Goal: Register for event/course

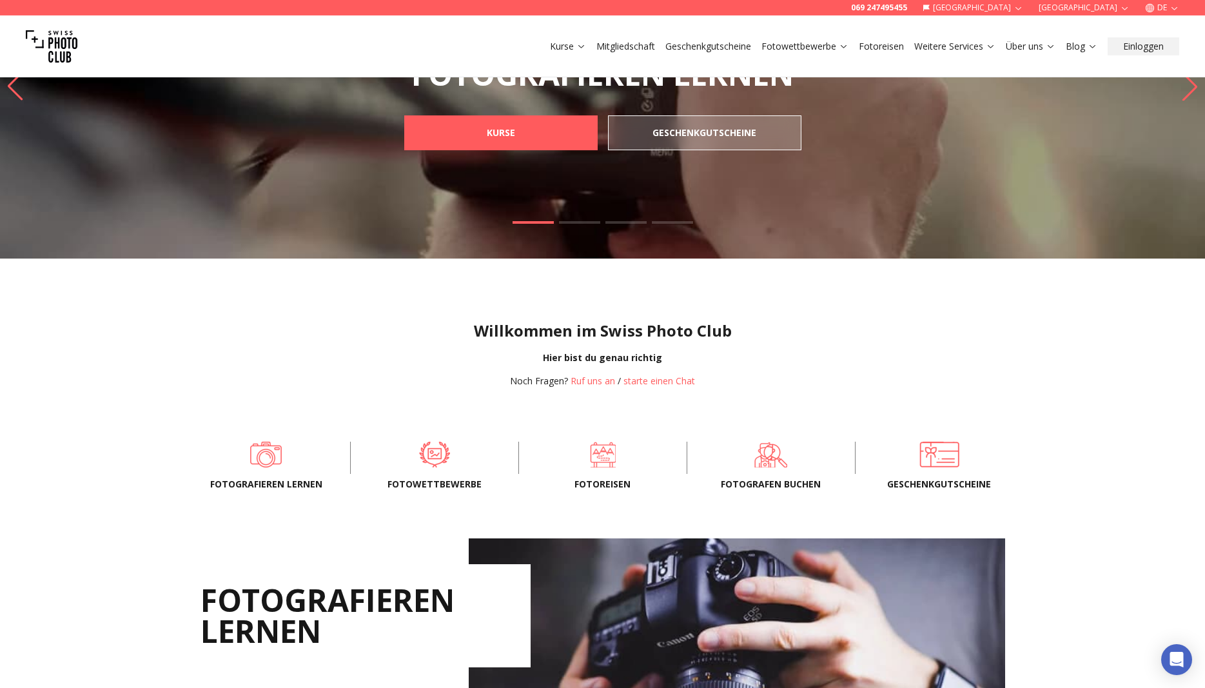
scroll to position [329, 0]
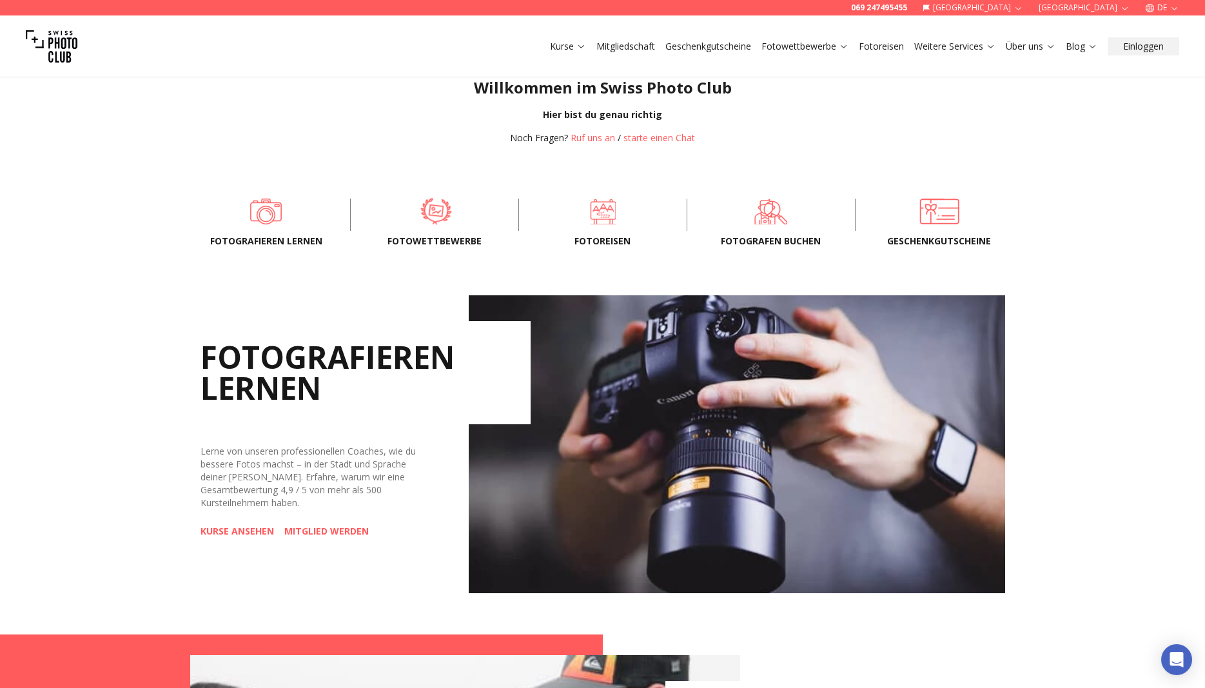
click at [434, 202] on span at bounding box center [435, 211] width 128 height 39
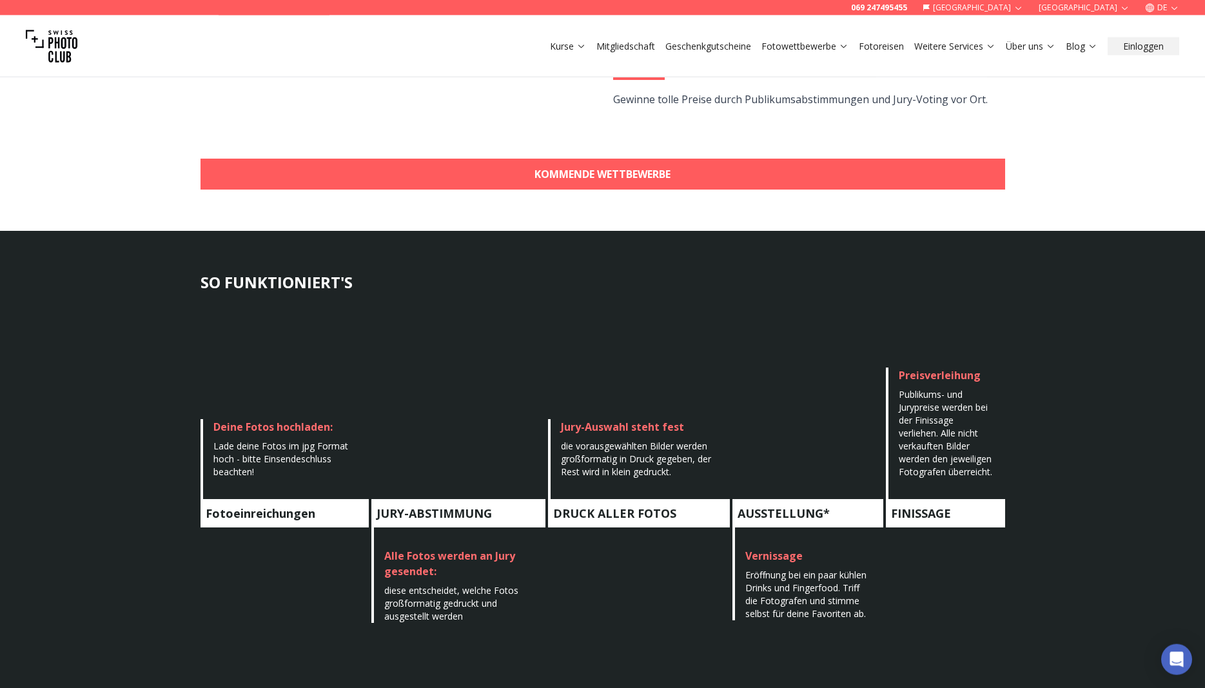
scroll to position [460, 0]
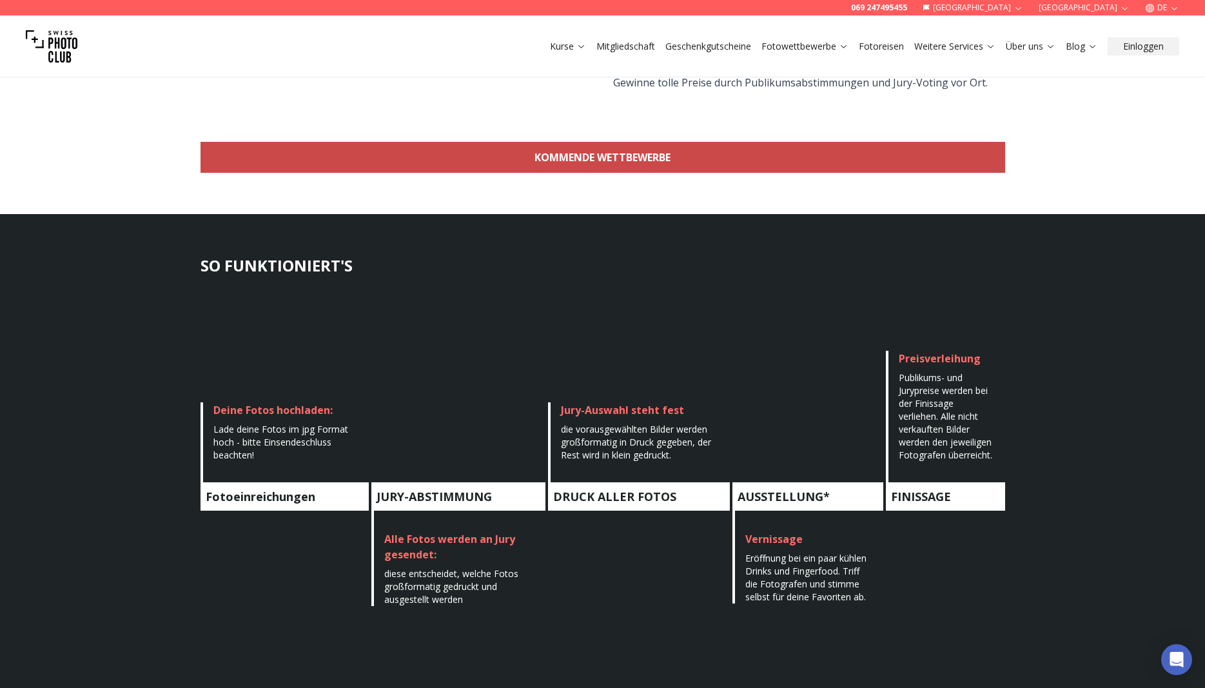
click at [619, 159] on link "KOMMENDE WETTBEWERBE" at bounding box center [603, 157] width 805 height 31
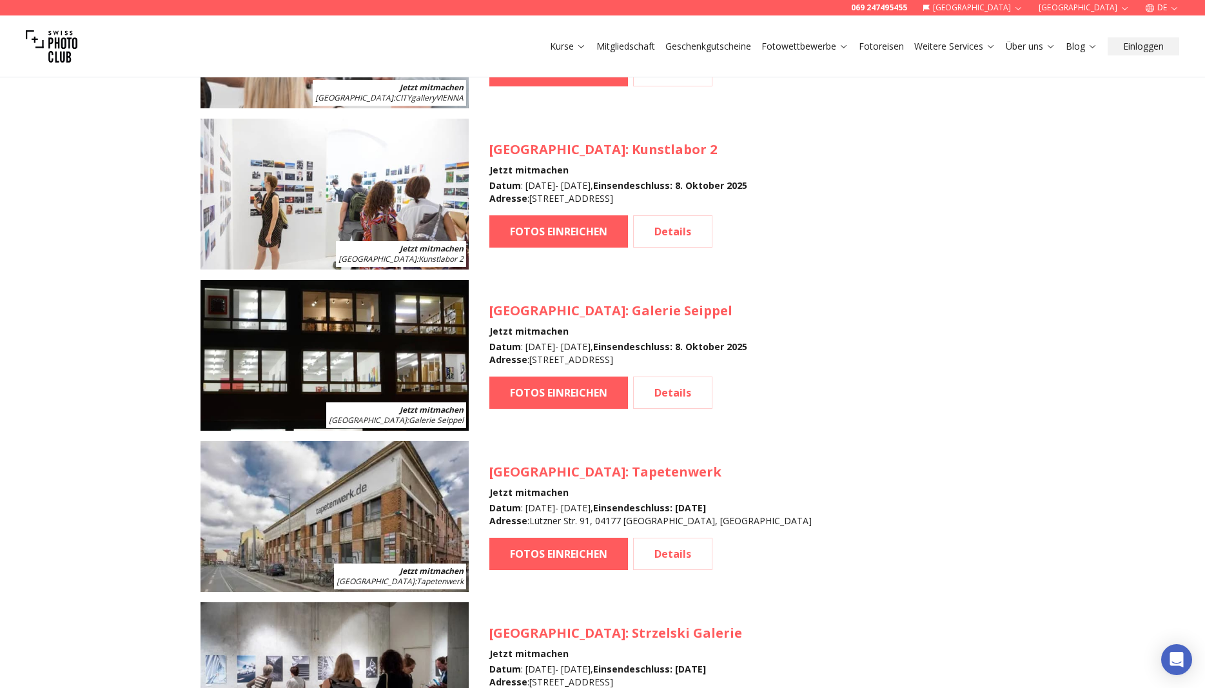
scroll to position [1412, 0]
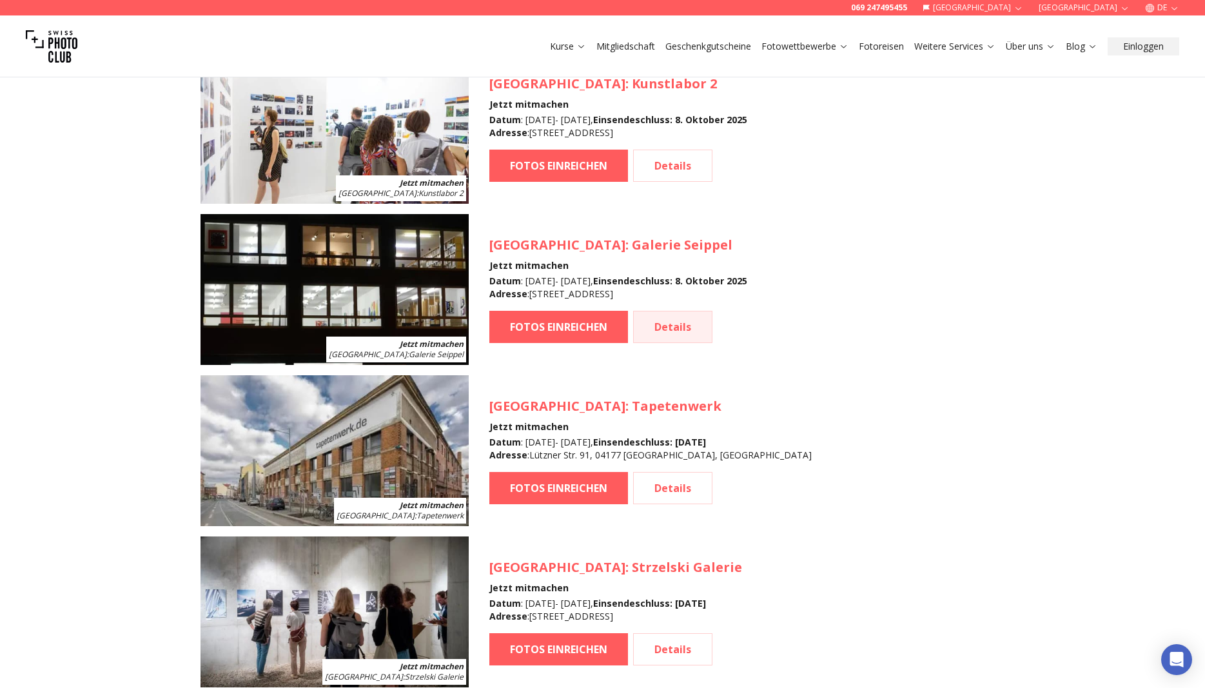
click at [675, 323] on link "Details" at bounding box center [672, 327] width 79 height 32
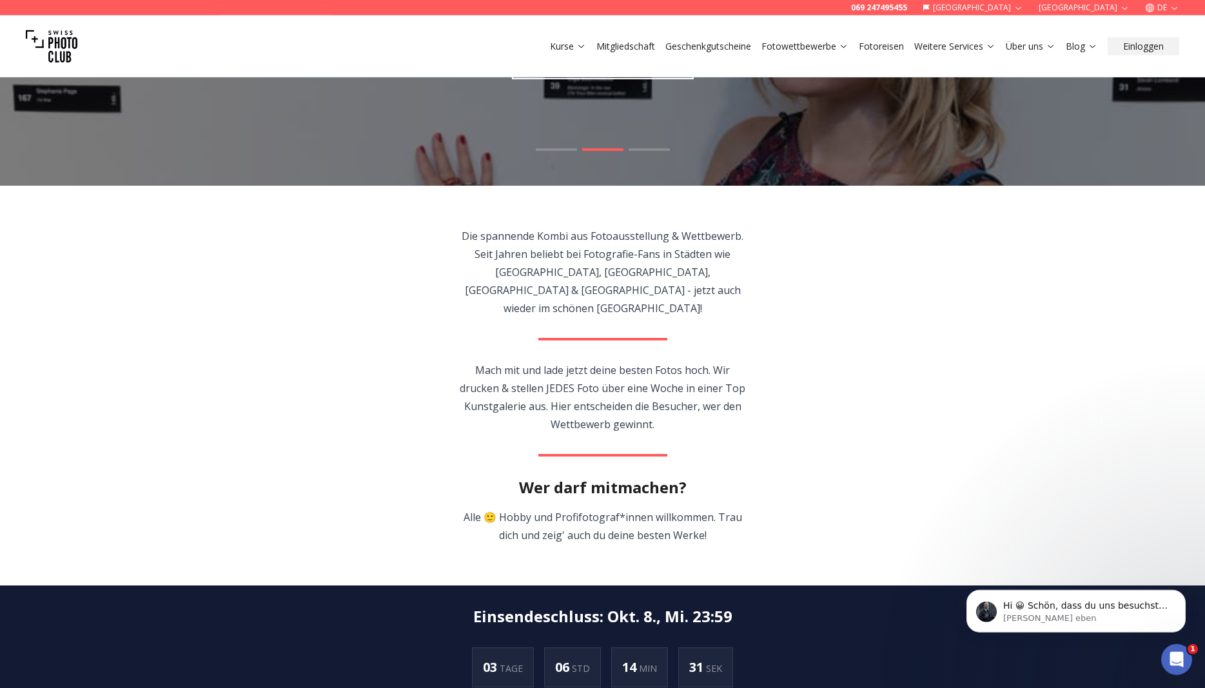
scroll to position [97, 0]
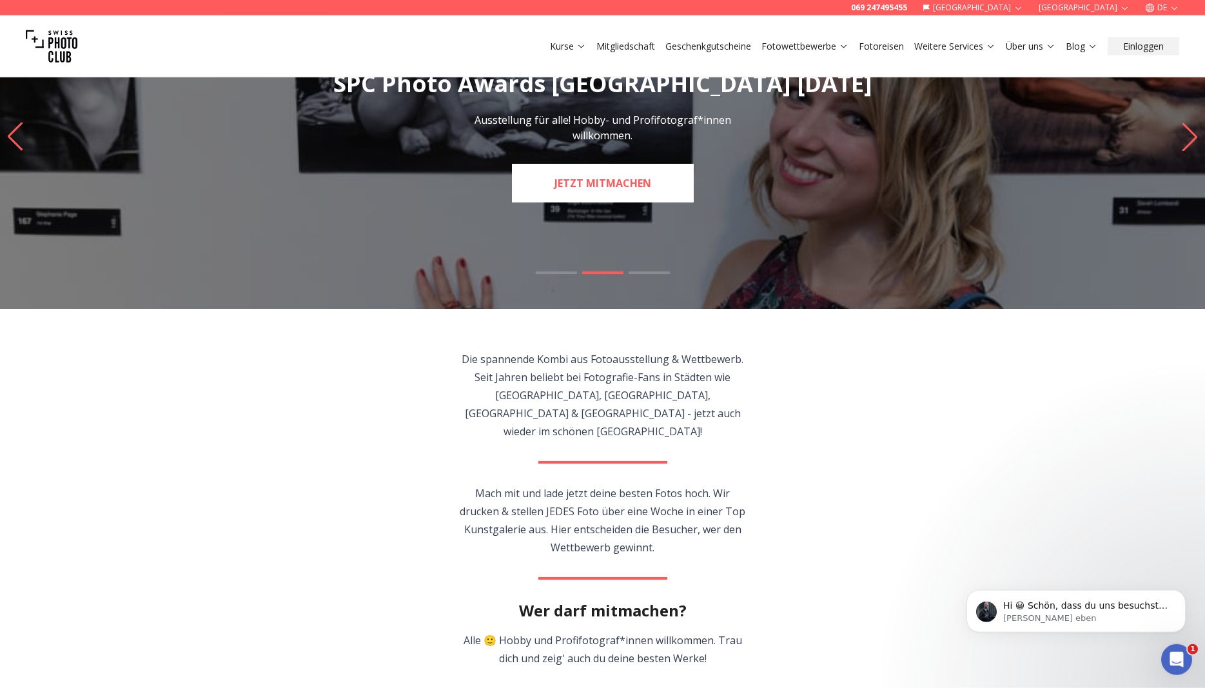
click at [615, 175] on link "JETZT MITMACHEN" at bounding box center [603, 183] width 182 height 39
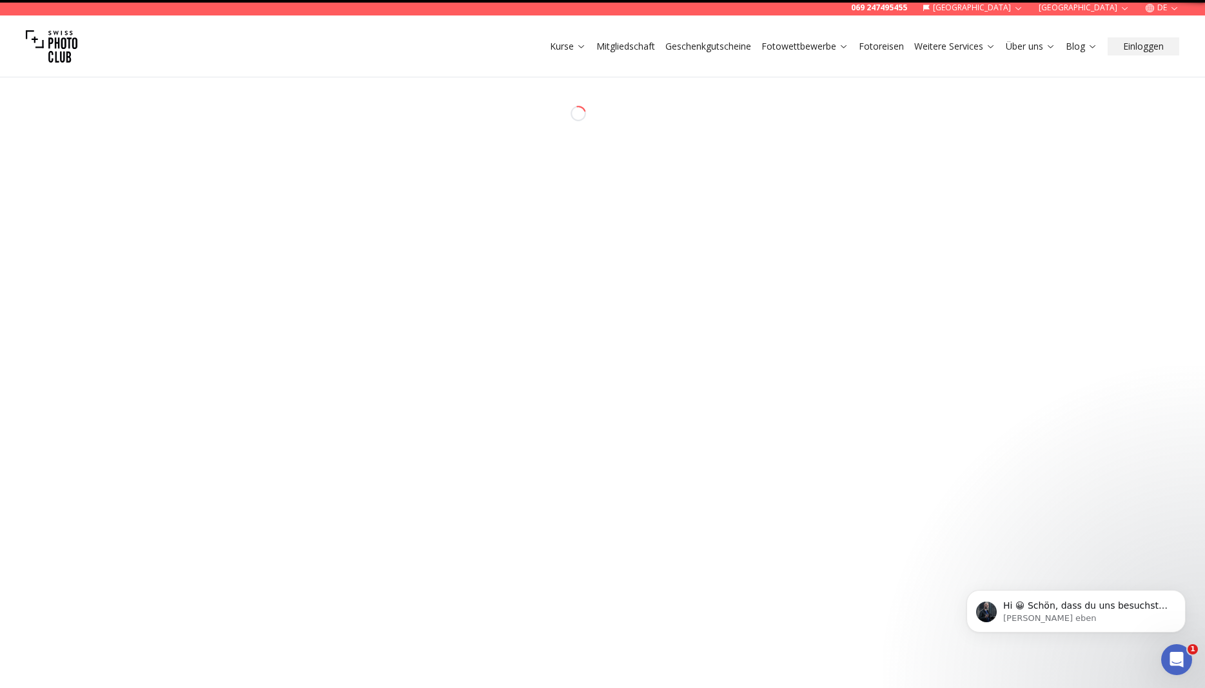
select select "*******"
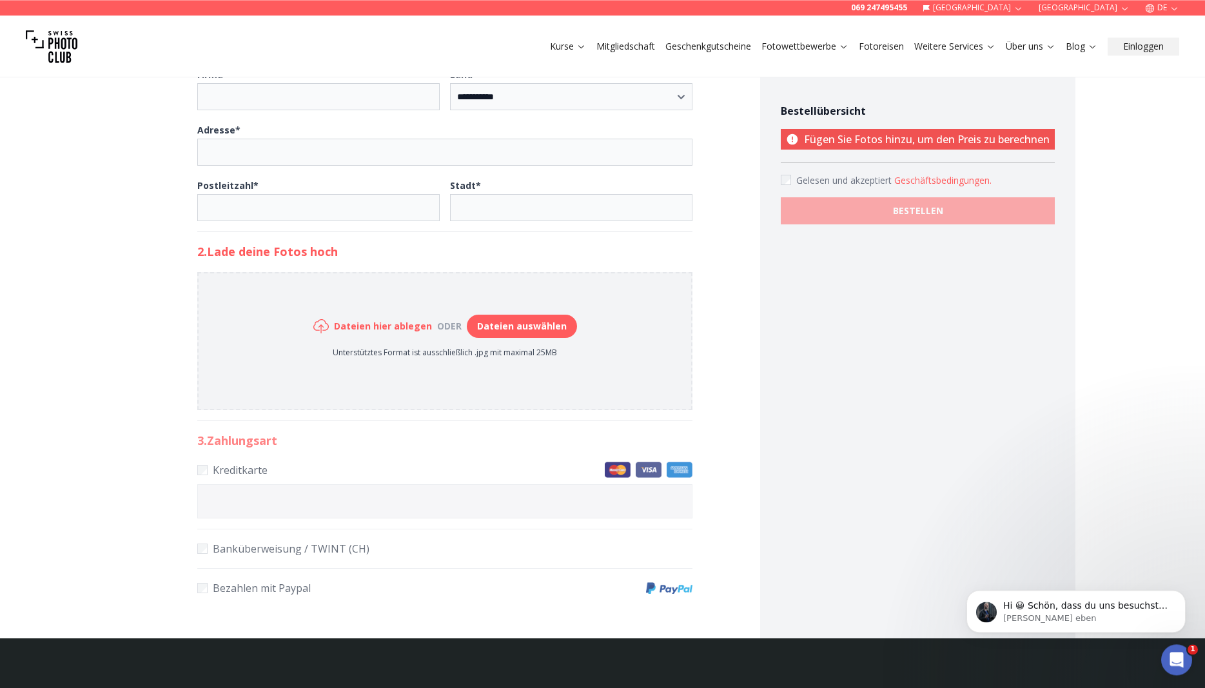
scroll to position [460, 0]
click at [944, 178] on button "Geschäftsbedingungen ." at bounding box center [942, 180] width 97 height 13
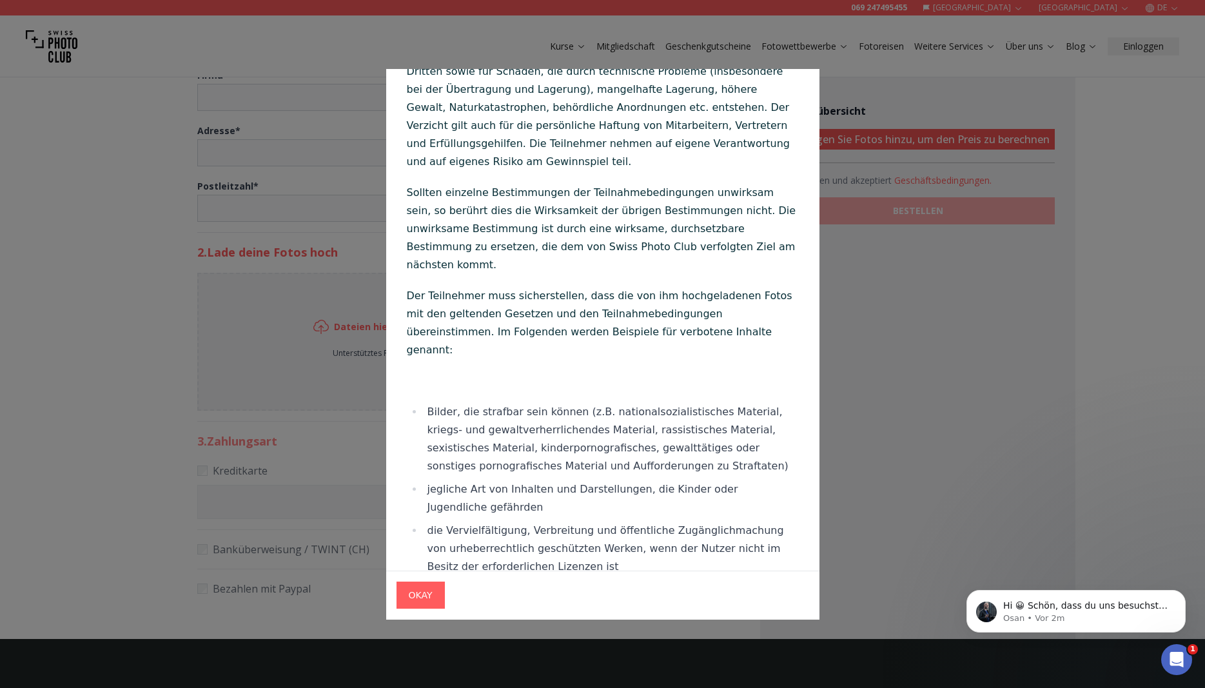
scroll to position [6743, 0]
click at [423, 595] on span "OKAY" at bounding box center [420, 595] width 44 height 23
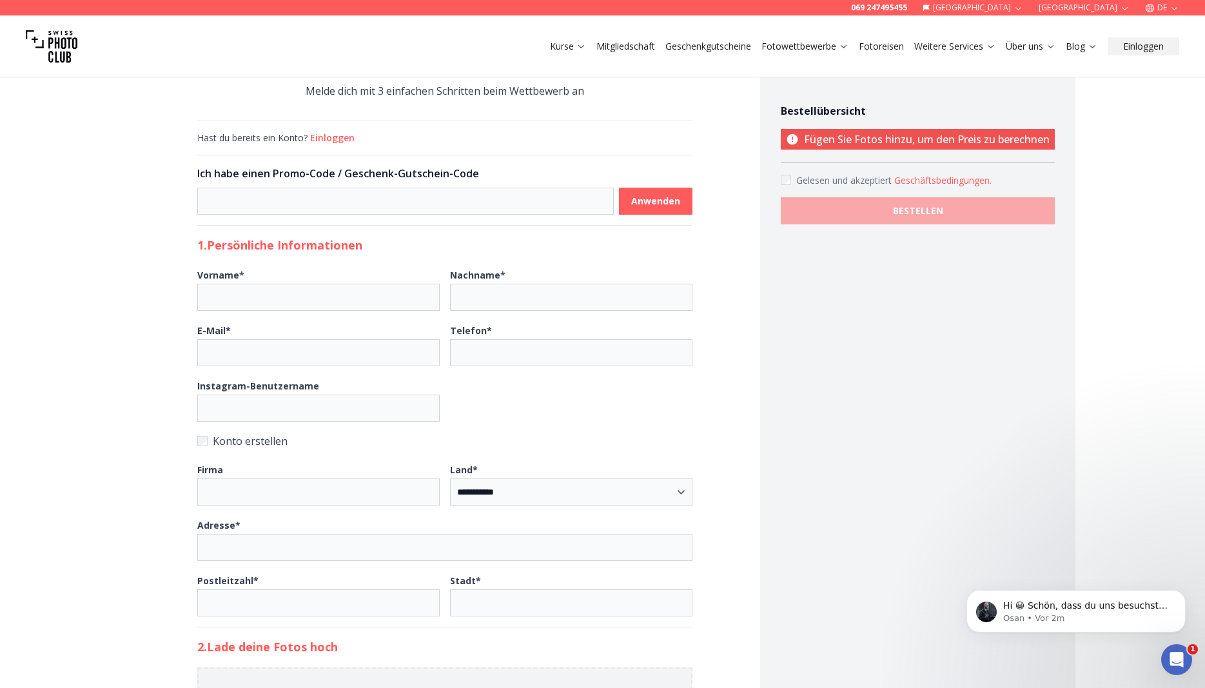
scroll to position [0, 0]
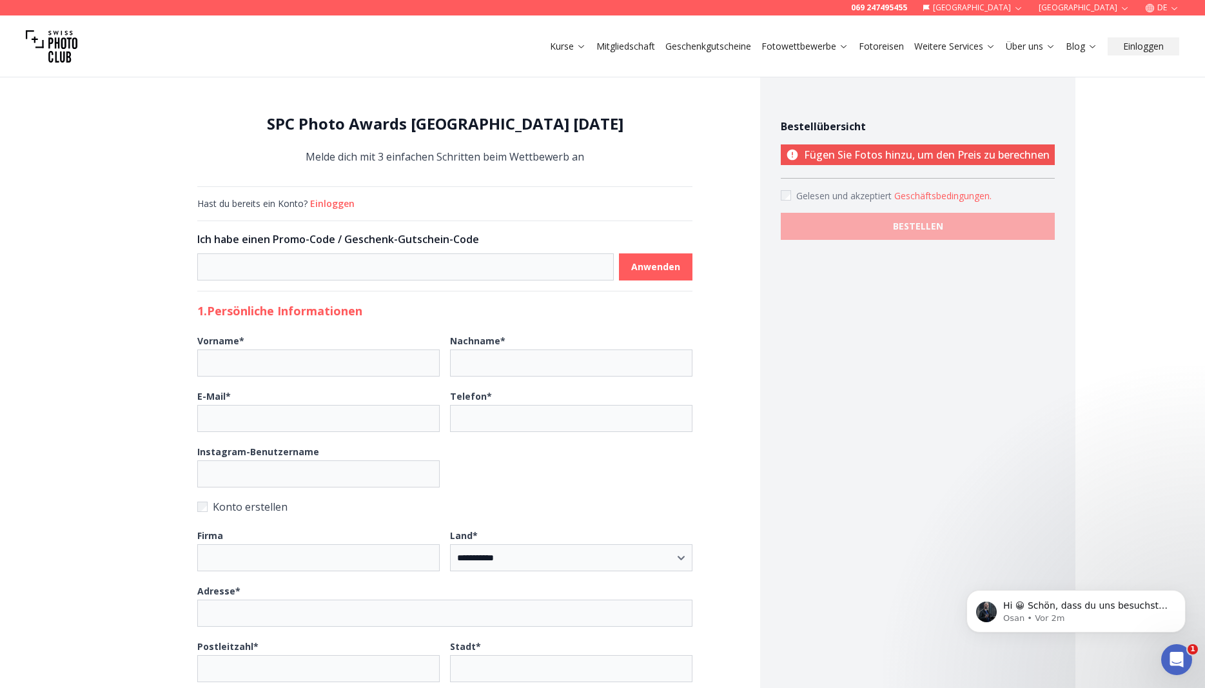
click at [1173, 8] on icon "button" at bounding box center [1175, 7] width 6 height 3
click at [1166, 44] on link "en" at bounding box center [1163, 43] width 26 height 15
select select "*******"
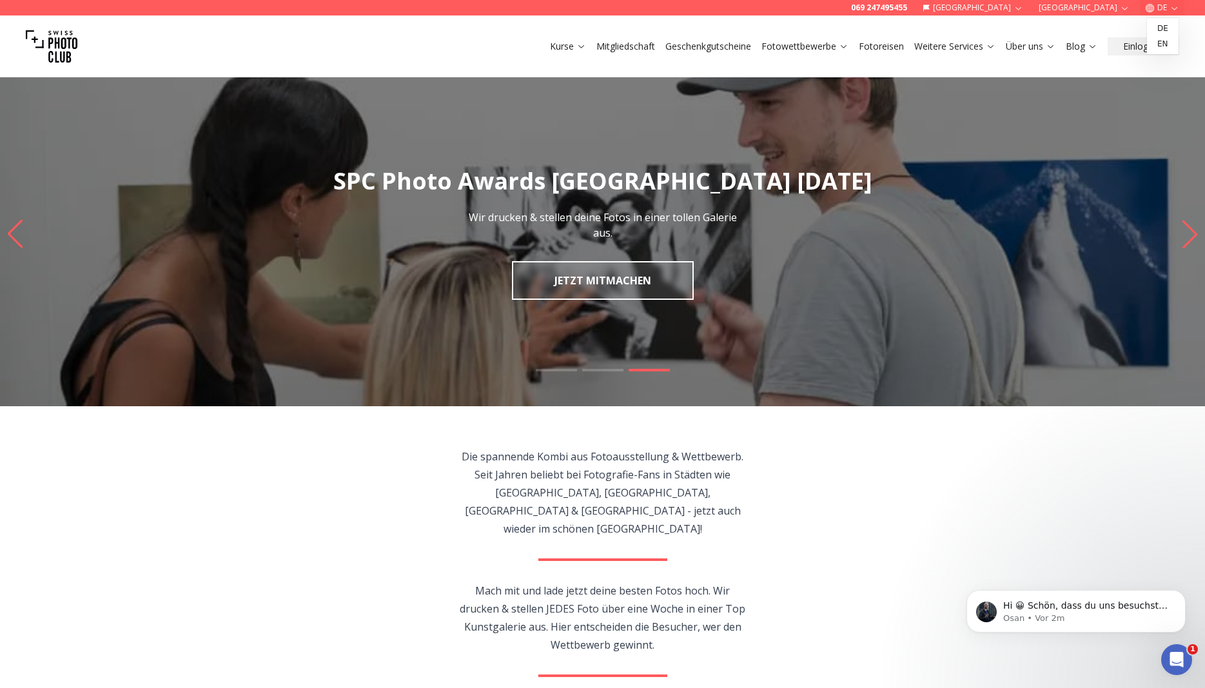
click at [1173, 8] on icon "button" at bounding box center [1175, 7] width 6 height 3
click at [1166, 45] on link "en" at bounding box center [1163, 43] width 26 height 15
